Goal: Find specific page/section: Find specific page/section

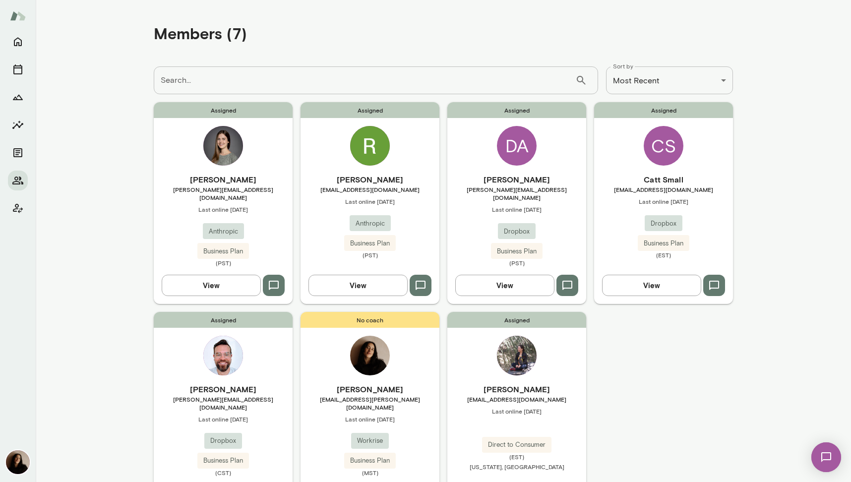
click at [235, 134] on img at bounding box center [223, 146] width 40 height 40
click at [368, 157] on img at bounding box center [370, 146] width 40 height 40
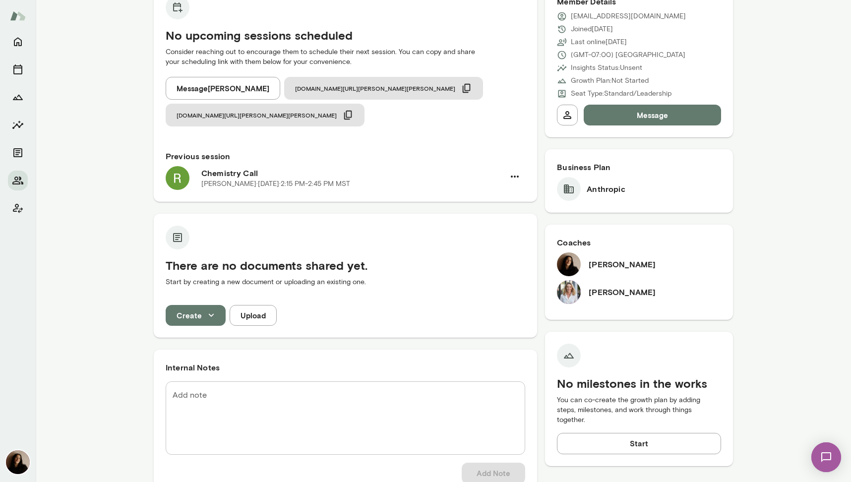
scroll to position [121, 0]
click at [15, 185] on icon "Members" at bounding box center [18, 181] width 12 height 12
